Goal: Navigation & Orientation: Find specific page/section

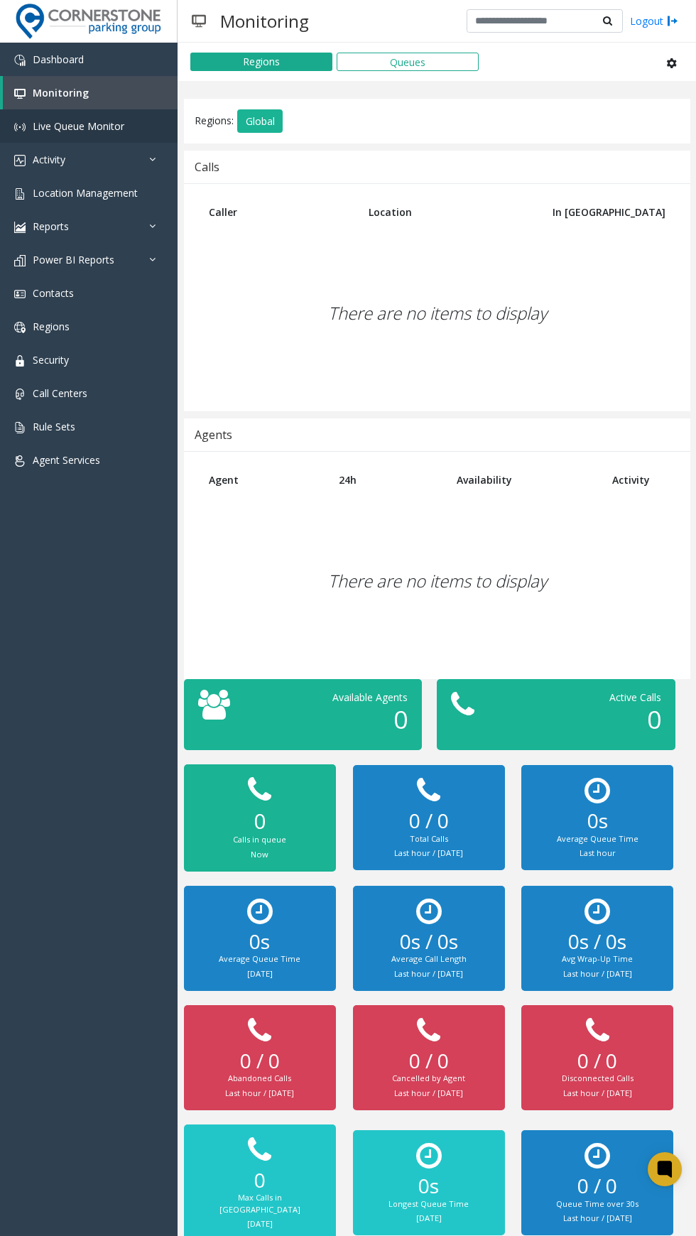
click at [143, 121] on link "Live Queue Monitor" at bounding box center [89, 125] width 178 height 33
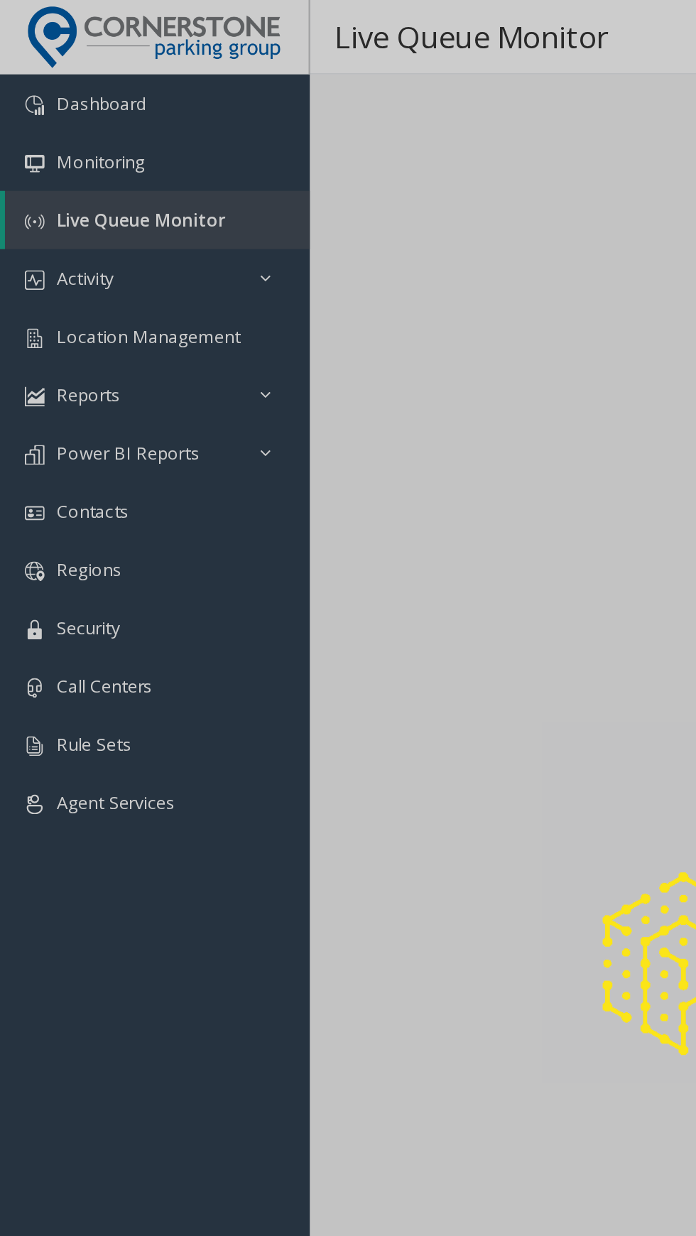
click at [108, 154] on div at bounding box center [348, 618] width 696 height 1236
click at [116, 153] on div at bounding box center [348, 618] width 696 height 1236
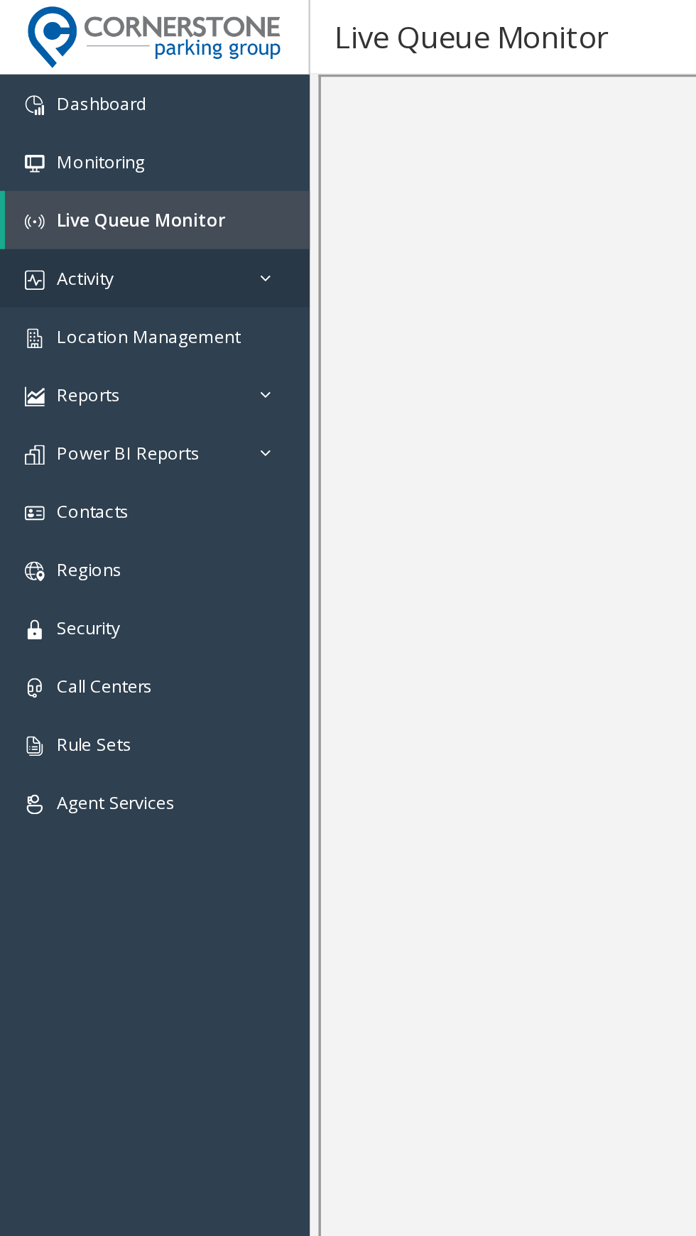
click at [163, 166] on link "Activity" at bounding box center [89, 159] width 178 height 33
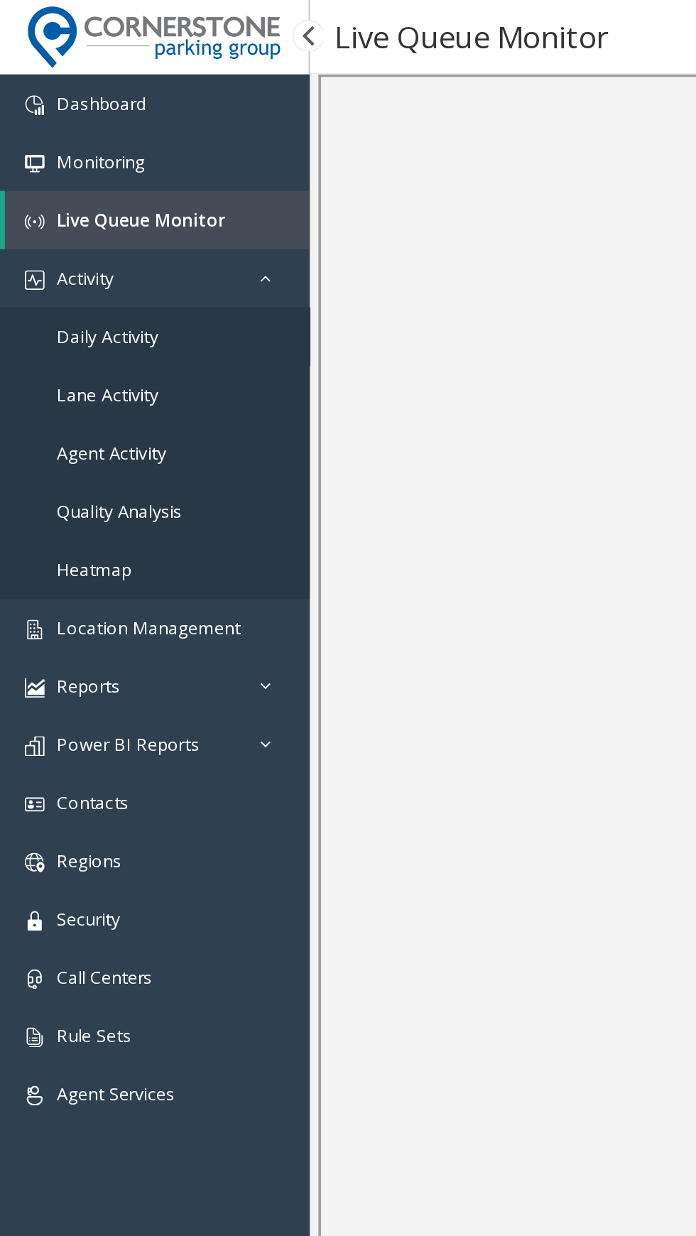
click at [139, 193] on link "Daily Activity" at bounding box center [89, 192] width 178 height 33
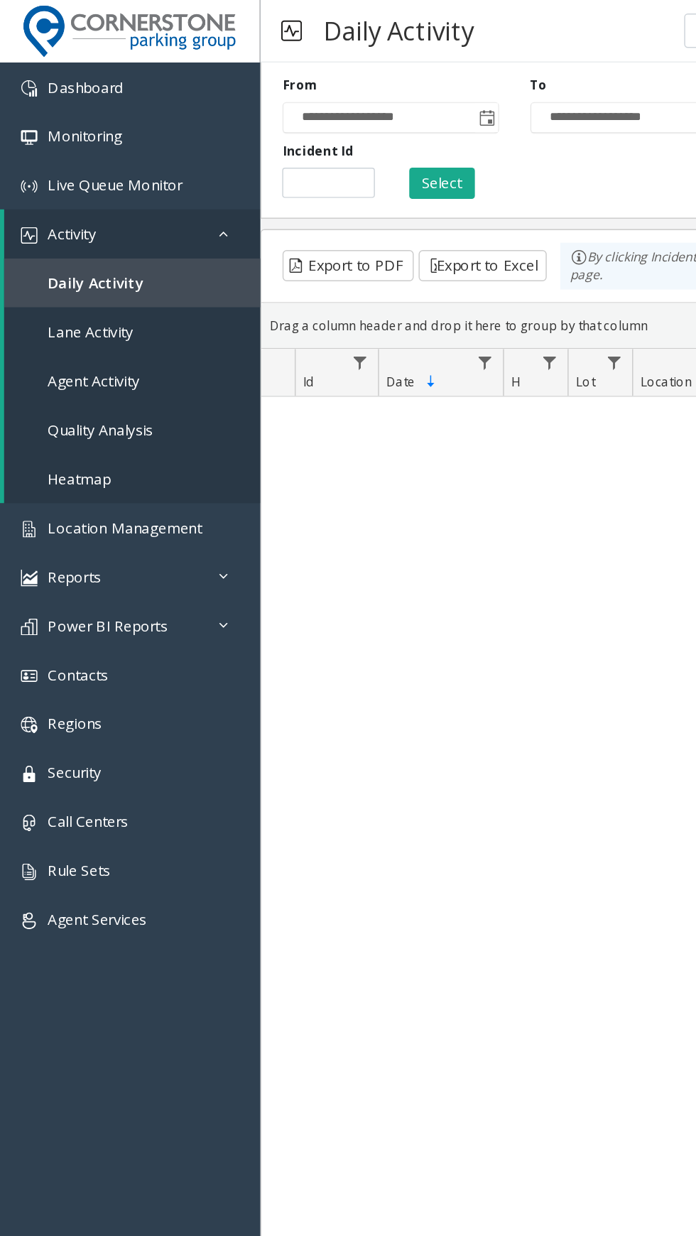
click at [316, 117] on button "Select" at bounding box center [301, 124] width 45 height 21
click at [169, 220] on link "Lane Activity" at bounding box center [90, 226] width 175 height 33
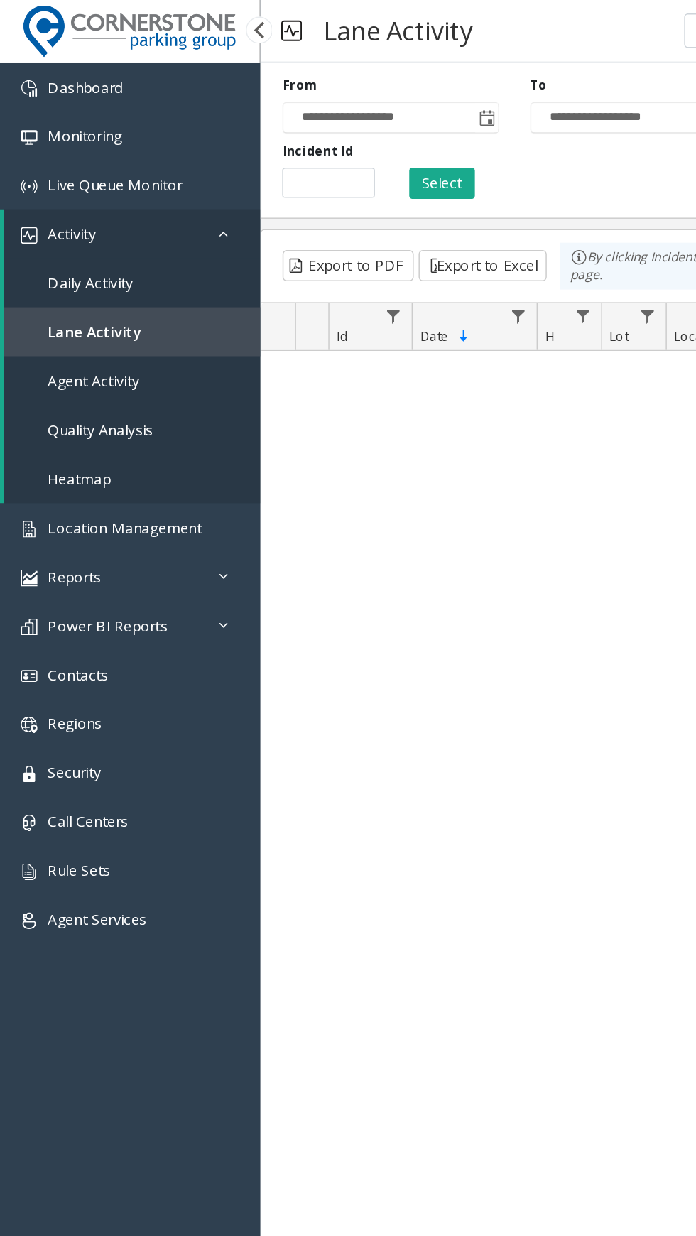
click at [166, 167] on link "Activity" at bounding box center [90, 159] width 175 height 33
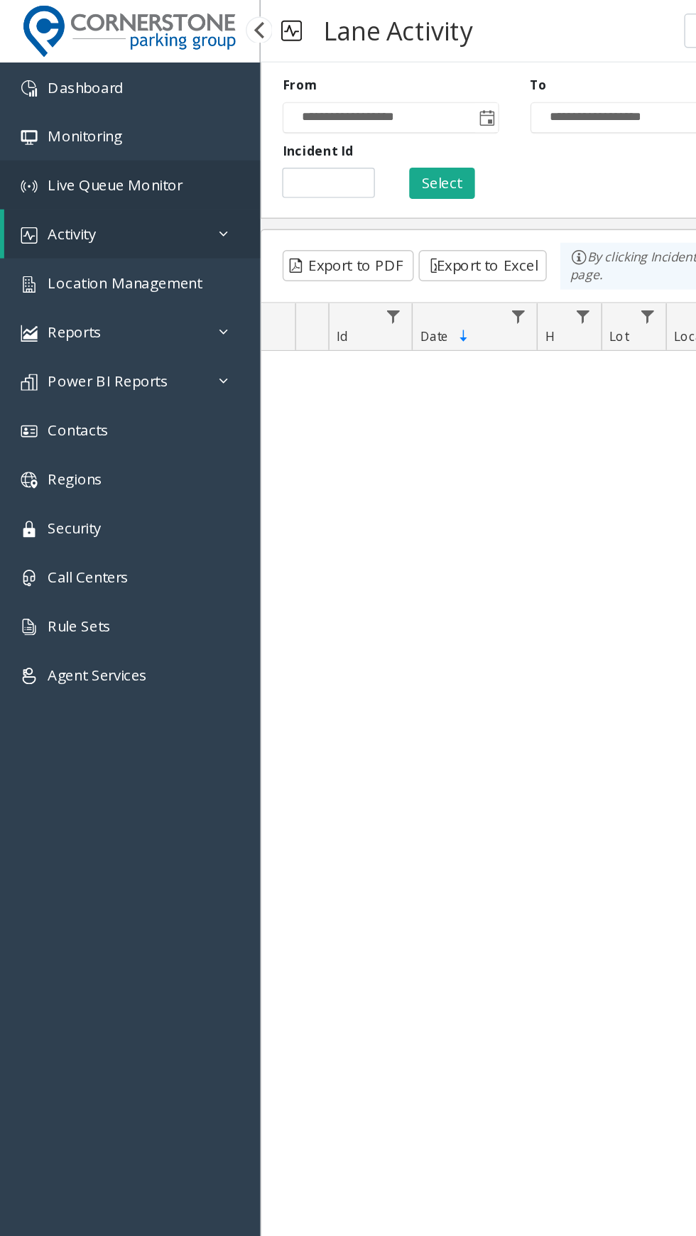
click at [162, 118] on link "Live Queue Monitor" at bounding box center [89, 125] width 178 height 33
